Goal: Check status: Check status

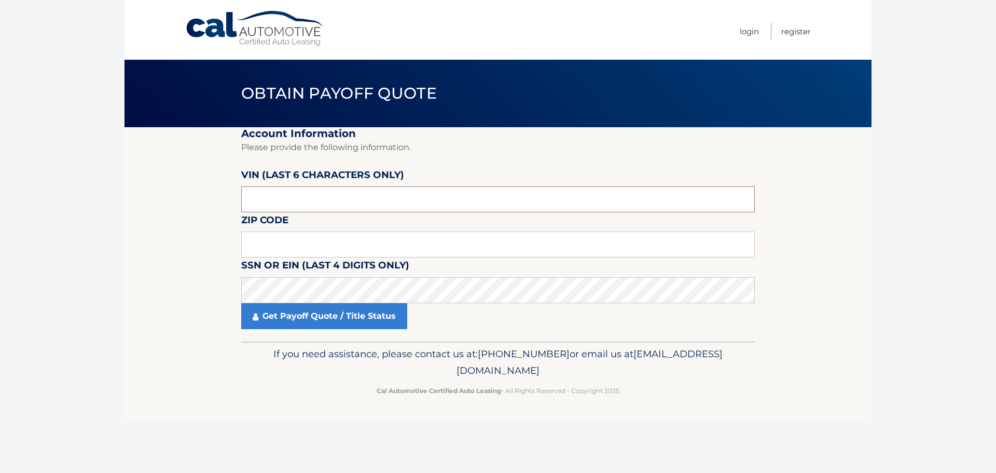
click at [295, 193] on input "text" at bounding box center [498, 199] width 514 height 26
type input "197016"
click at [350, 251] on input "text" at bounding box center [498, 244] width 514 height 26
type input "01507"
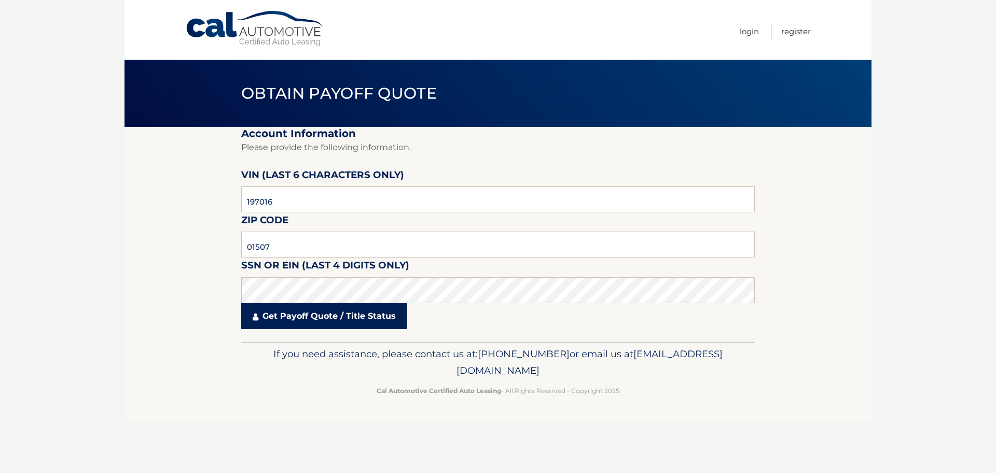
click at [297, 315] on link "Get Payoff Quote / Title Status" at bounding box center [324, 316] width 166 height 26
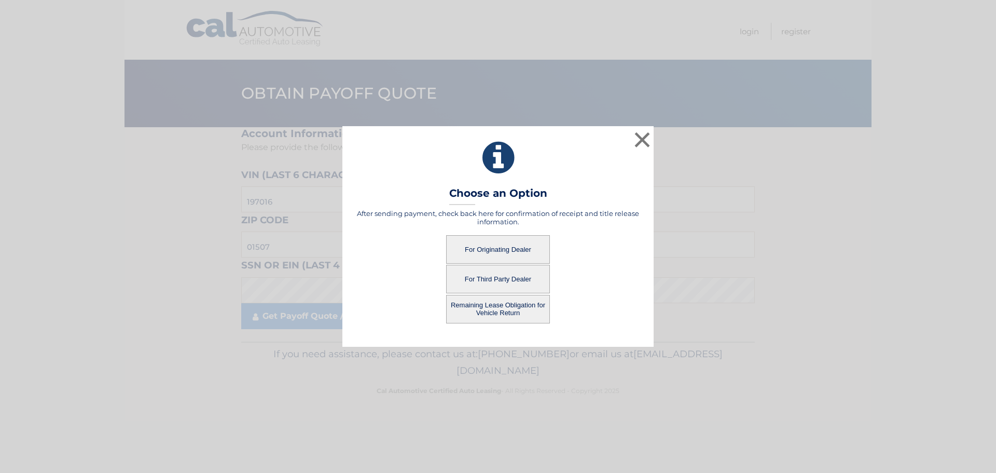
click at [502, 250] on button "For Originating Dealer" at bounding box center [498, 249] width 104 height 29
click at [492, 248] on button "For Originating Dealer" at bounding box center [498, 249] width 104 height 29
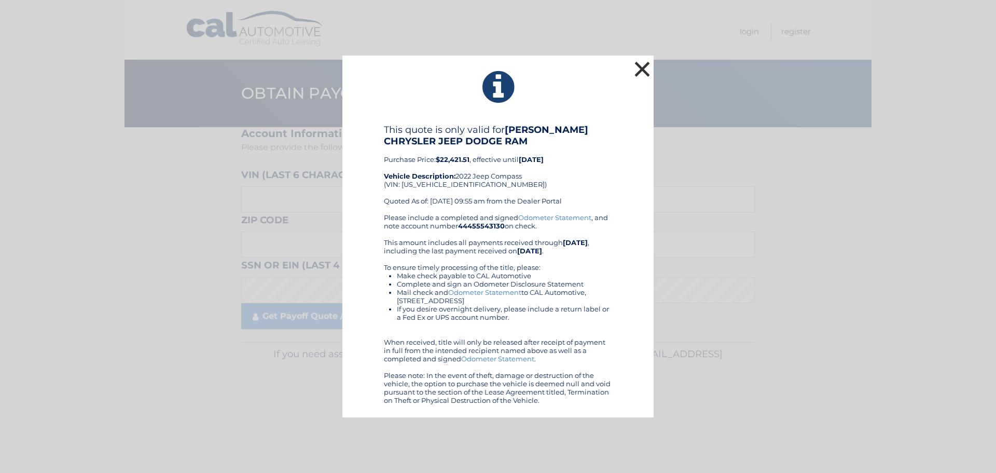
click at [644, 70] on button "×" at bounding box center [642, 69] width 21 height 21
